Goal: Task Accomplishment & Management: Manage account settings

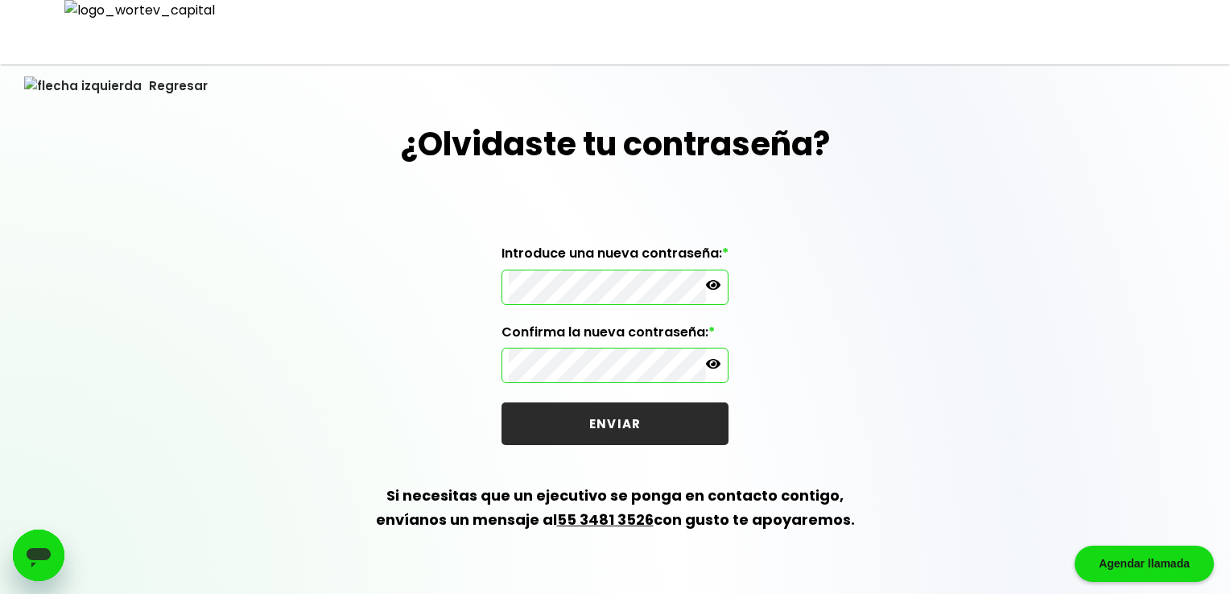
click at [384, 285] on div "¿Olvidaste tu contraseña? Introduce una nueva contraseña: * Confirma la nueva c…" at bounding box center [615, 345] width 1230 height 451
click at [551, 424] on button "ENVIAR" at bounding box center [614, 423] width 227 height 43
click at [489, 250] on div "¿Olvidaste tu contraseña? Introduce una nueva contraseña: * Confirma la nueva c…" at bounding box center [615, 345] width 1230 height 451
click at [612, 430] on button "ENVIAR" at bounding box center [614, 423] width 227 height 43
